Goal: Complete application form

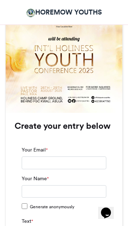
scroll to position [410, 0]
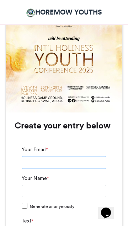
click at [72, 161] on input "Your Email *" at bounding box center [64, 162] width 85 height 13
click at [49, 163] on input "Your Email *" at bounding box center [64, 162] width 85 height 13
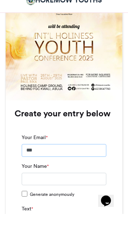
type input "**********"
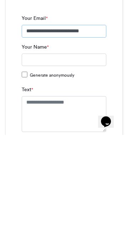
scroll to position [451, 0]
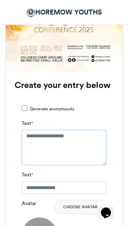
click at [58, 140] on textarea "Text *" at bounding box center [64, 148] width 85 height 36
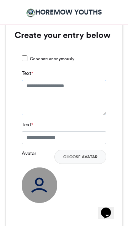
scroll to position [502, 0]
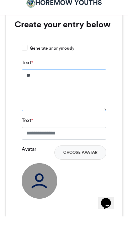
type textarea "*"
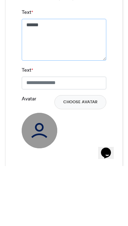
type textarea "*****"
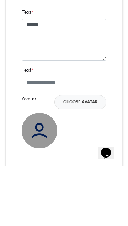
click at [67, 145] on input "Text *" at bounding box center [64, 143] width 85 height 13
type input "**********"
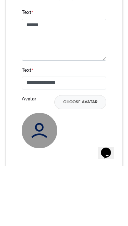
click at [35, 160] on label "Avatar" at bounding box center [29, 158] width 15 height 7
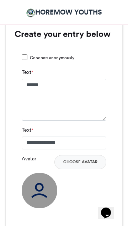
click at [32, 156] on label "Avatar" at bounding box center [29, 158] width 15 height 7
click at [27, 158] on label "Avatar" at bounding box center [29, 158] width 15 height 7
click at [80, 163] on button "Choose Avatar" at bounding box center [80, 162] width 52 height 14
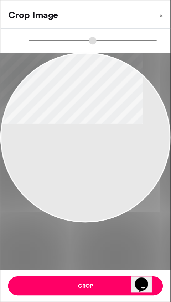
scroll to position [552, 0]
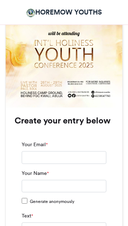
scroll to position [440, 0]
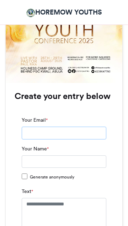
click at [65, 135] on input "Your Email *" at bounding box center [64, 133] width 85 height 13
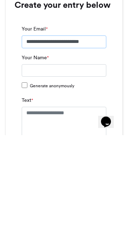
type input "**********"
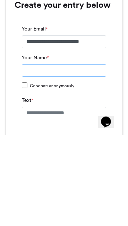
click at [61, 163] on input "Your Name *" at bounding box center [64, 162] width 85 height 13
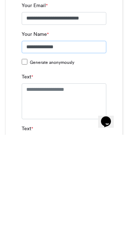
scroll to position [464, 0]
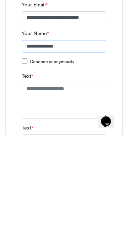
type input "**********"
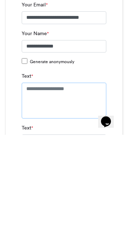
click at [66, 183] on textarea "Text *" at bounding box center [64, 192] width 85 height 36
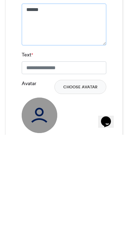
scroll to position [544, 0]
type textarea "*****"
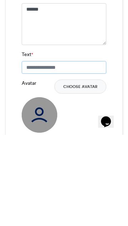
click at [61, 159] on input "Text *" at bounding box center [64, 158] width 85 height 13
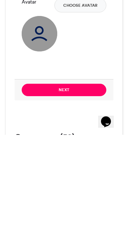
scroll to position [625, 0]
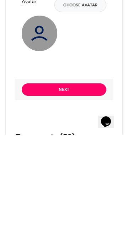
type input "**********"
click at [43, 125] on img at bounding box center [40, 125] width 36 height 36
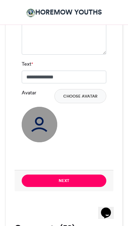
click at [40, 125] on img at bounding box center [40, 125] width 36 height 36
click at [85, 97] on button "Choose Avatar" at bounding box center [80, 96] width 52 height 14
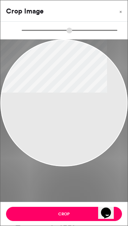
click at [111, 208] on icon "$i18n('chat', 'chat_widget')" at bounding box center [106, 213] width 10 height 11
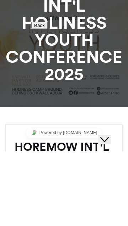
type input "**********"
click at [79, 194] on input "* Email" at bounding box center [62, 197] width 50 height 7
type input "*****"
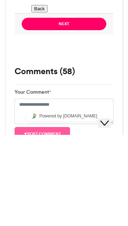
scroll to position [685, 0]
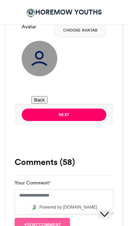
type input "**********"
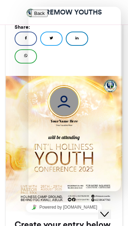
scroll to position [92, 0]
click at [109, 210] on div "Close Chat This icon closes the chat window." at bounding box center [104, 214] width 9 height 9
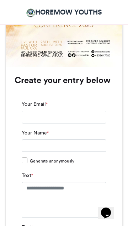
scroll to position [457, 0]
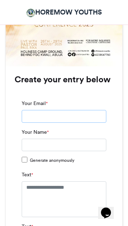
click at [65, 118] on input "Your Email *" at bounding box center [64, 116] width 85 height 13
click at [64, 114] on input "Your Email *" at bounding box center [64, 116] width 85 height 13
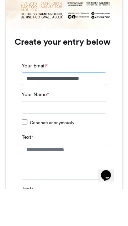
type input "**********"
click at [64, 144] on input "Your Name *" at bounding box center [64, 145] width 85 height 13
type input "**********"
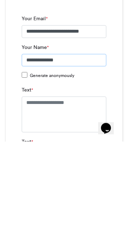
scroll to position [461, 0]
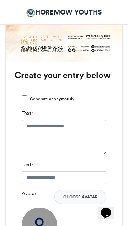
click at [69, 140] on textarea "Text *" at bounding box center [64, 138] width 85 height 36
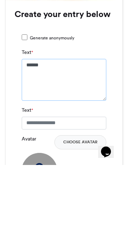
type textarea "*****"
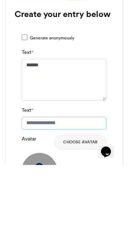
click at [71, 183] on input "Text *" at bounding box center [64, 184] width 85 height 13
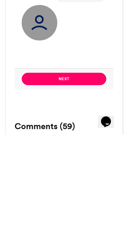
scroll to position [580, 0]
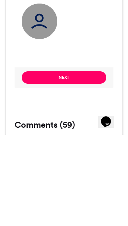
type input "**********"
click at [81, 171] on button "Next" at bounding box center [64, 169] width 85 height 12
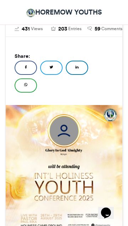
scroll to position [286, 0]
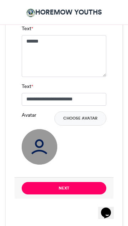
scroll to position [545, 0]
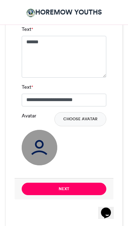
click at [80, 119] on button "Choose Avatar" at bounding box center [80, 119] width 52 height 14
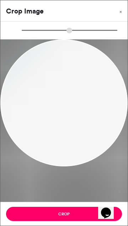
click at [68, 214] on button "Crop" at bounding box center [64, 214] width 116 height 14
click at [68, 215] on button "Crop" at bounding box center [64, 214] width 116 height 14
click at [69, 214] on button "Crop" at bounding box center [64, 214] width 116 height 14
type input "**"
click at [68, 213] on button "Crop" at bounding box center [64, 214] width 116 height 14
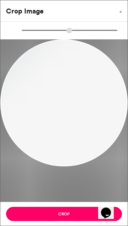
click at [68, 214] on button "Crop" at bounding box center [64, 214] width 116 height 14
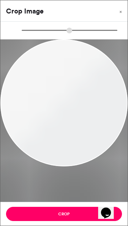
click at [111, 209] on icon "$i18n('chat', 'chat_widget')" at bounding box center [106, 213] width 10 height 11
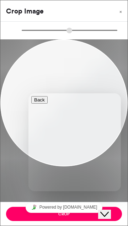
click at [108, 210] on icon "Close Chat This icon closes the chat window." at bounding box center [104, 214] width 9 height 9
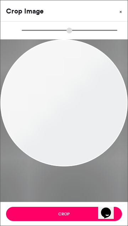
click at [120, 10] on span "×" at bounding box center [120, 12] width 2 height 4
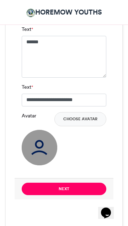
click at [25, 118] on label "Avatar" at bounding box center [29, 115] width 15 height 7
click at [26, 118] on label "Avatar" at bounding box center [29, 115] width 15 height 7
click at [26, 116] on label "Avatar" at bounding box center [29, 115] width 15 height 7
click at [31, 117] on label "Avatar" at bounding box center [29, 115] width 15 height 7
click at [32, 117] on label "Avatar" at bounding box center [29, 115] width 15 height 7
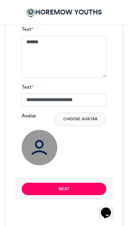
click at [30, 117] on label "Avatar" at bounding box center [29, 115] width 15 height 7
click at [33, 117] on label "Avatar" at bounding box center [29, 115] width 15 height 7
click at [33, 115] on label "Avatar" at bounding box center [29, 115] width 15 height 7
click at [33, 117] on label "Avatar" at bounding box center [29, 115] width 15 height 7
click at [32, 115] on label "Avatar" at bounding box center [29, 115] width 15 height 7
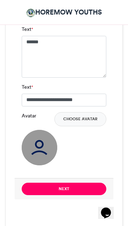
click at [33, 114] on label "Avatar" at bounding box center [29, 115] width 15 height 7
click at [32, 115] on label "Avatar" at bounding box center [29, 115] width 15 height 7
click at [32, 113] on label "Avatar" at bounding box center [29, 115] width 15 height 7
click at [34, 113] on label "Avatar" at bounding box center [29, 115] width 15 height 7
click at [30, 114] on label "Avatar" at bounding box center [29, 115] width 15 height 7
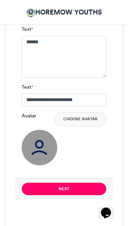
click at [30, 115] on label "Avatar" at bounding box center [29, 115] width 15 height 7
click at [29, 114] on label "Avatar" at bounding box center [29, 115] width 15 height 7
click at [30, 117] on label "Avatar" at bounding box center [29, 115] width 15 height 7
click at [35, 115] on label "Avatar" at bounding box center [29, 115] width 15 height 7
click at [32, 115] on label "Avatar" at bounding box center [29, 115] width 15 height 7
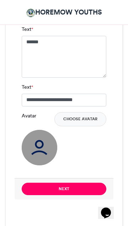
click at [32, 116] on label "Avatar" at bounding box center [29, 115] width 15 height 7
click at [31, 117] on label "Avatar" at bounding box center [29, 115] width 15 height 7
click at [31, 119] on label "Avatar" at bounding box center [29, 115] width 15 height 7
click at [34, 120] on div "Avatar Choose Avatar" at bounding box center [64, 119] width 85 height 14
click at [29, 121] on div "Avatar Choose Avatar" at bounding box center [64, 119] width 85 height 14
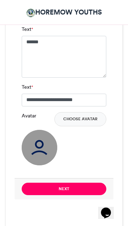
click at [35, 119] on label "Avatar" at bounding box center [29, 115] width 15 height 7
click at [33, 120] on div "Avatar Choose Avatar" at bounding box center [64, 119] width 85 height 14
click at [33, 122] on div "Avatar Choose Avatar" at bounding box center [64, 119] width 85 height 14
click at [31, 124] on div "Avatar Choose Avatar" at bounding box center [64, 119] width 85 height 14
click at [29, 121] on div "Avatar Choose Avatar" at bounding box center [64, 119] width 85 height 14
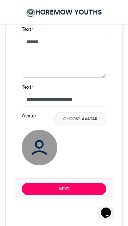
click at [29, 120] on div "Avatar Choose Avatar" at bounding box center [64, 119] width 85 height 14
click at [26, 117] on label "Avatar" at bounding box center [29, 115] width 15 height 7
click at [29, 118] on label "Avatar" at bounding box center [29, 115] width 15 height 7
click at [27, 117] on label "Avatar" at bounding box center [29, 115] width 15 height 7
